Goal: Transaction & Acquisition: Subscribe to service/newsletter

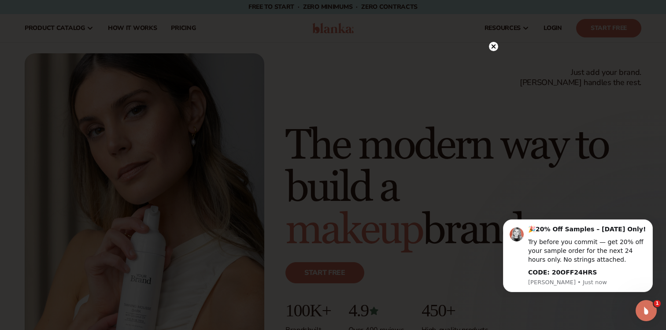
click at [497, 44] on circle at bounding box center [493, 46] width 9 height 9
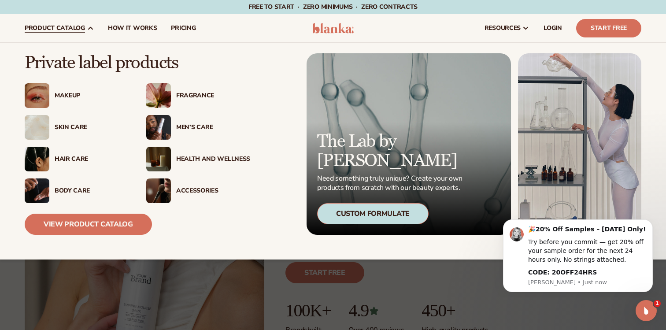
click at [74, 126] on div "Skin Care" at bounding box center [92, 127] width 74 height 7
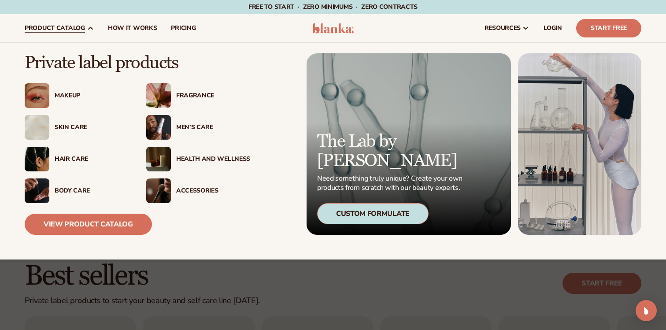
click at [188, 128] on div "Men’s Care" at bounding box center [213, 127] width 74 height 7
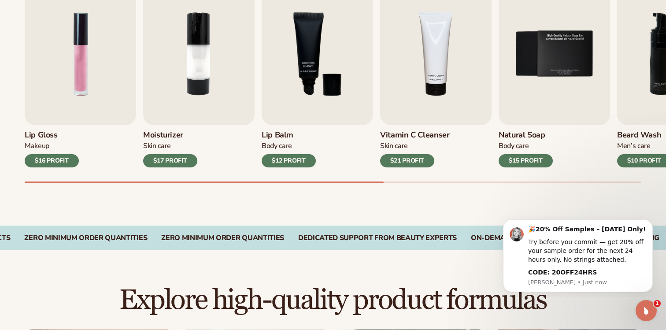
click at [415, 131] on h3 "Vitamin C Cleanser" at bounding box center [415, 135] width 70 height 10
click at [393, 141] on div "Skin Care" at bounding box center [415, 145] width 70 height 9
click at [413, 101] on img "4 / 9" at bounding box center [435, 54] width 111 height 142
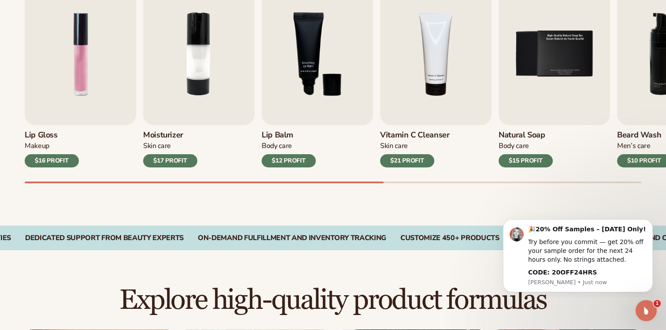
click at [402, 135] on h3 "Vitamin C Cleanser" at bounding box center [415, 135] width 70 height 10
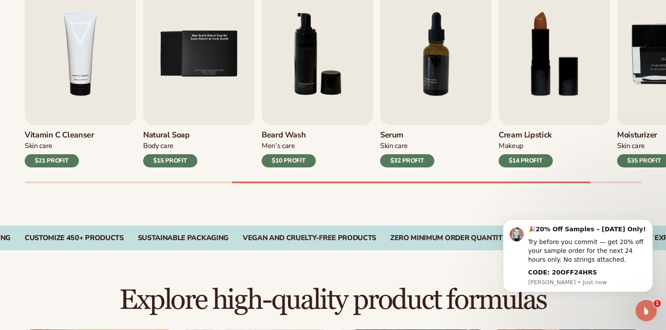
click at [394, 133] on h3 "Serum" at bounding box center [407, 135] width 54 height 10
click at [410, 88] on img "7 / 9" at bounding box center [435, 54] width 111 height 142
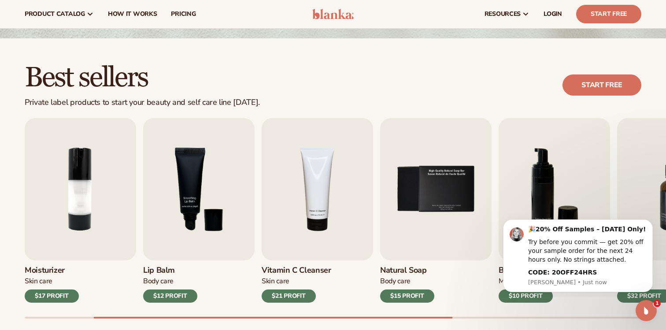
scroll to position [185, 0]
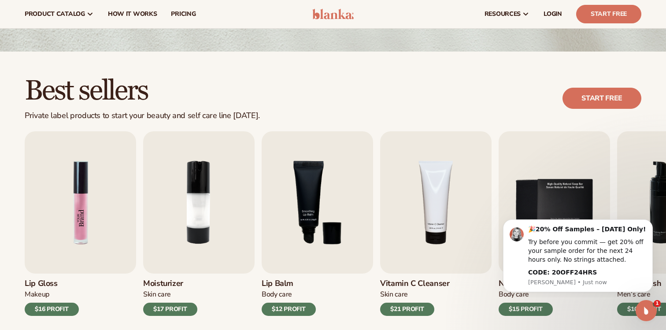
click at [92, 232] on img "1 / 9" at bounding box center [80, 202] width 111 height 142
click at [79, 208] on img "1 / 9" at bounding box center [80, 202] width 111 height 142
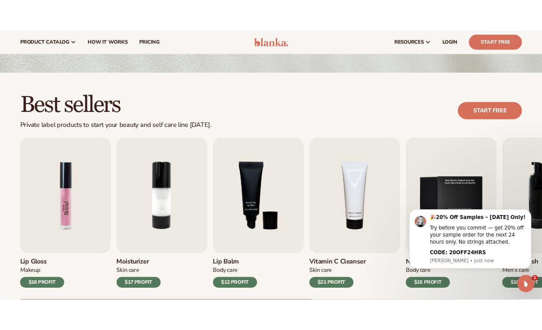
scroll to position [181, 0]
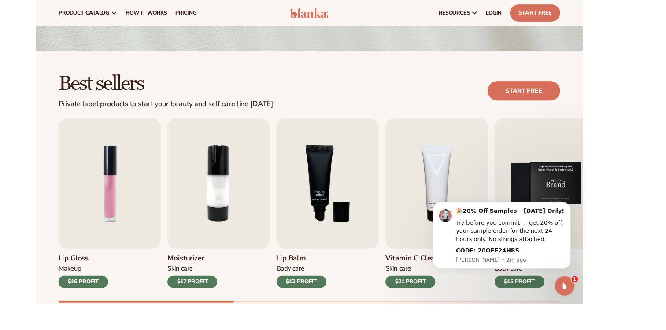
scroll to position [185, 0]
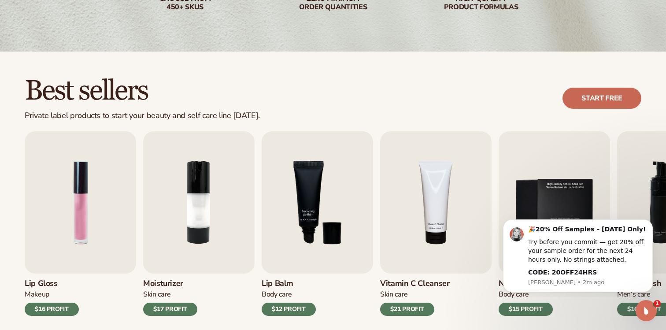
click at [600, 95] on link "Start free" at bounding box center [601, 98] width 79 height 21
